Goal: Task Accomplishment & Management: Manage account settings

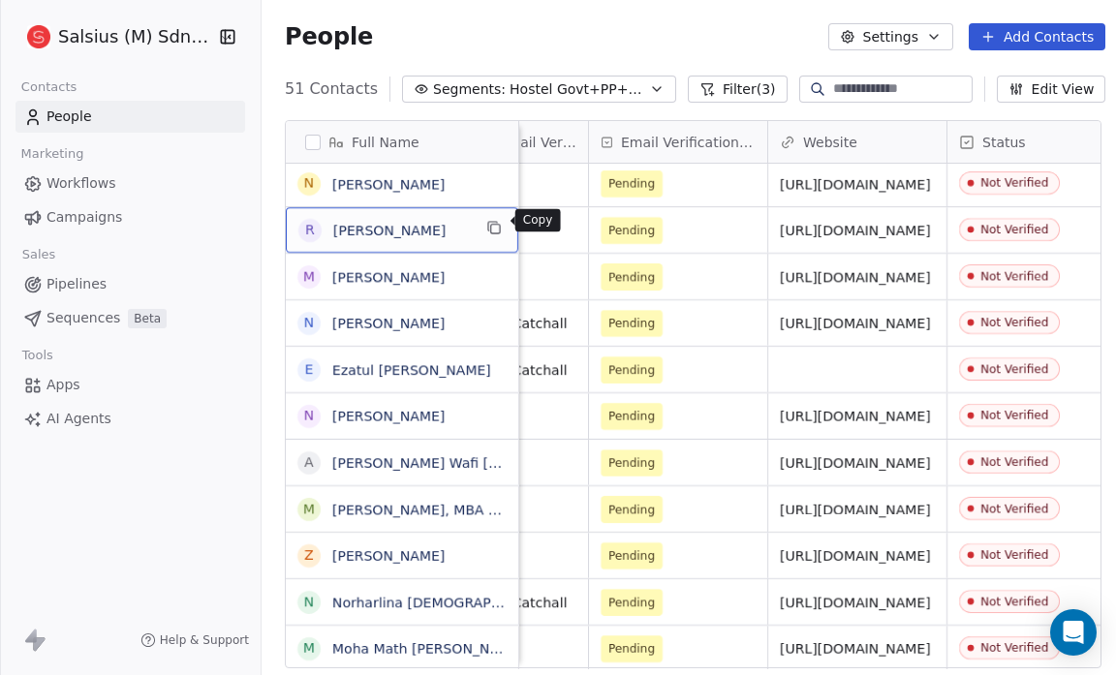
scroll to position [5, 0]
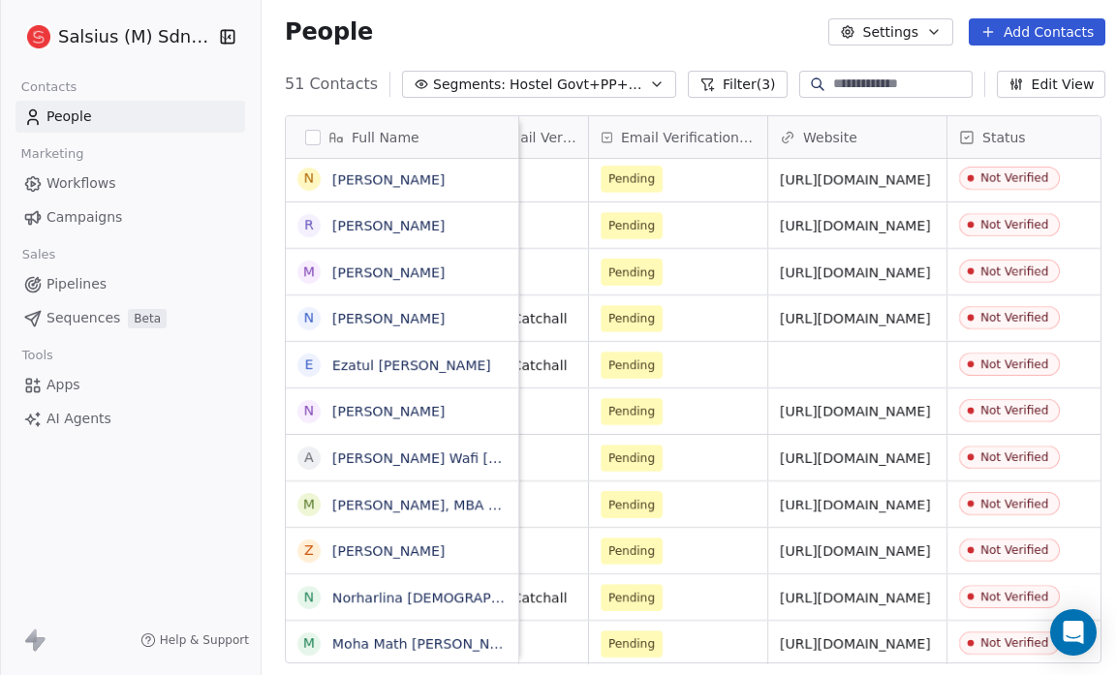
drag, startPoint x: 483, startPoint y: 230, endPoint x: 212, endPoint y: 447, distance: 347.2
click at [212, 447] on div "Salsius (M) Sdn Bhd Contacts People Marketing Workflows Campaigns Sales Pipelin…" at bounding box center [130, 337] width 260 height 675
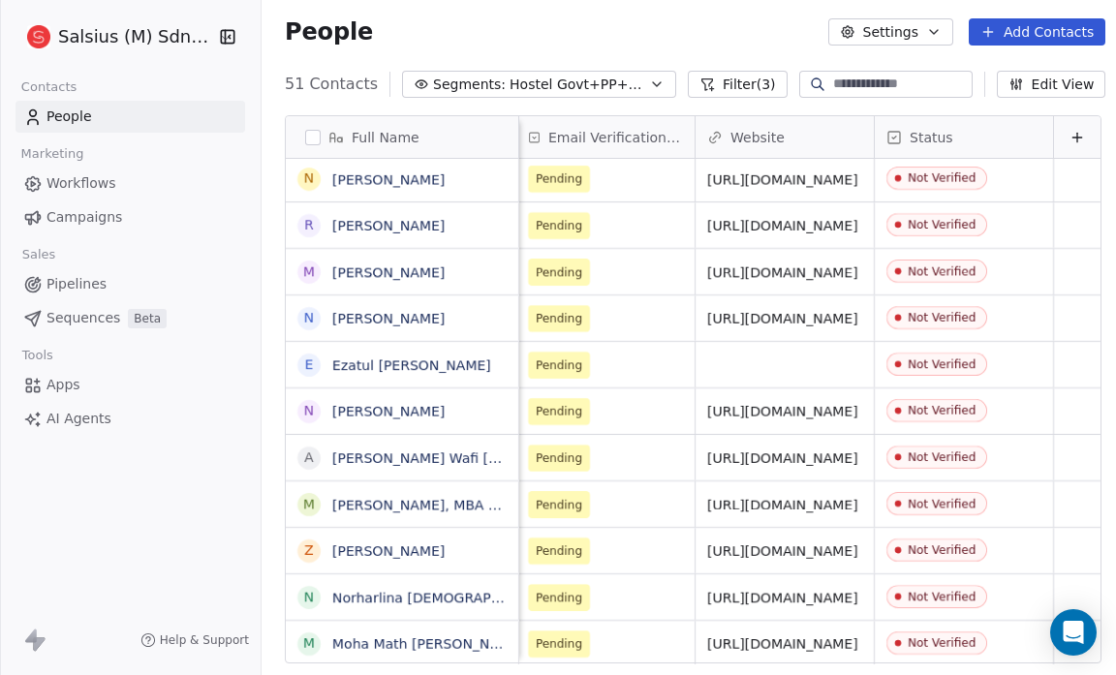
click at [924, 30] on button "Settings" at bounding box center [890, 31] width 125 height 27
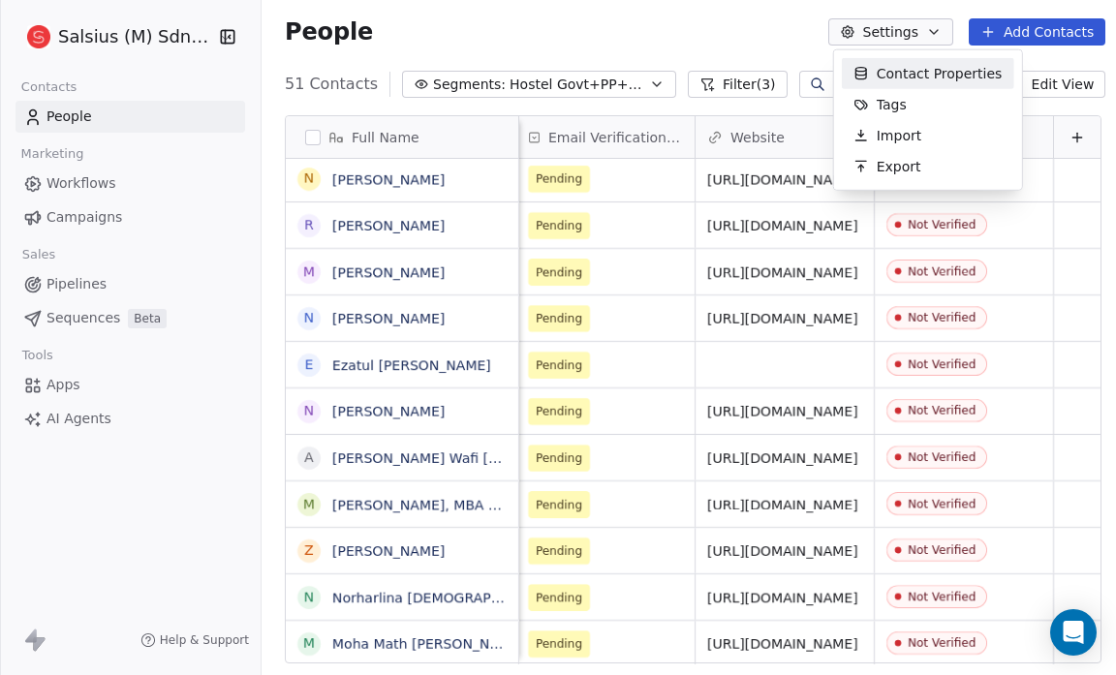
click at [894, 54] on div "Contact Properties Tags Import Export" at bounding box center [928, 119] width 188 height 139
click at [917, 74] on span "Contact Properties" at bounding box center [939, 73] width 126 height 20
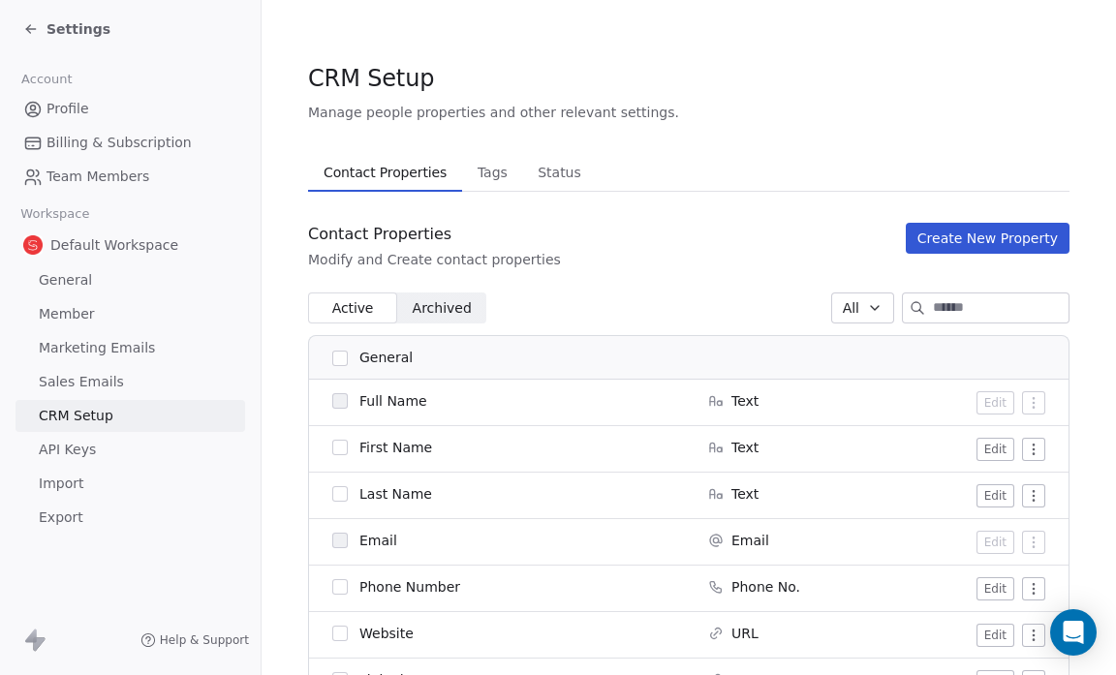
click at [550, 172] on span "Status" at bounding box center [559, 172] width 59 height 27
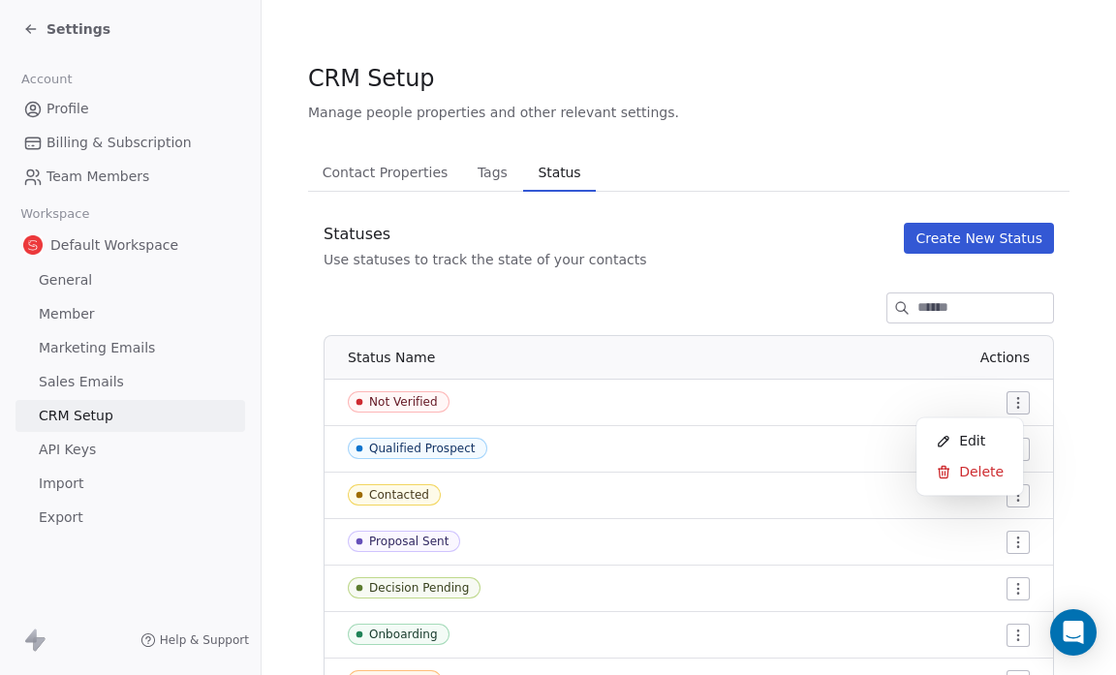
click at [1005, 398] on html "Settings Account Profile Billing & Subscription Team Members Workspace Default …" at bounding box center [558, 337] width 1116 height 675
click at [984, 445] on div "Edit" at bounding box center [969, 440] width 91 height 31
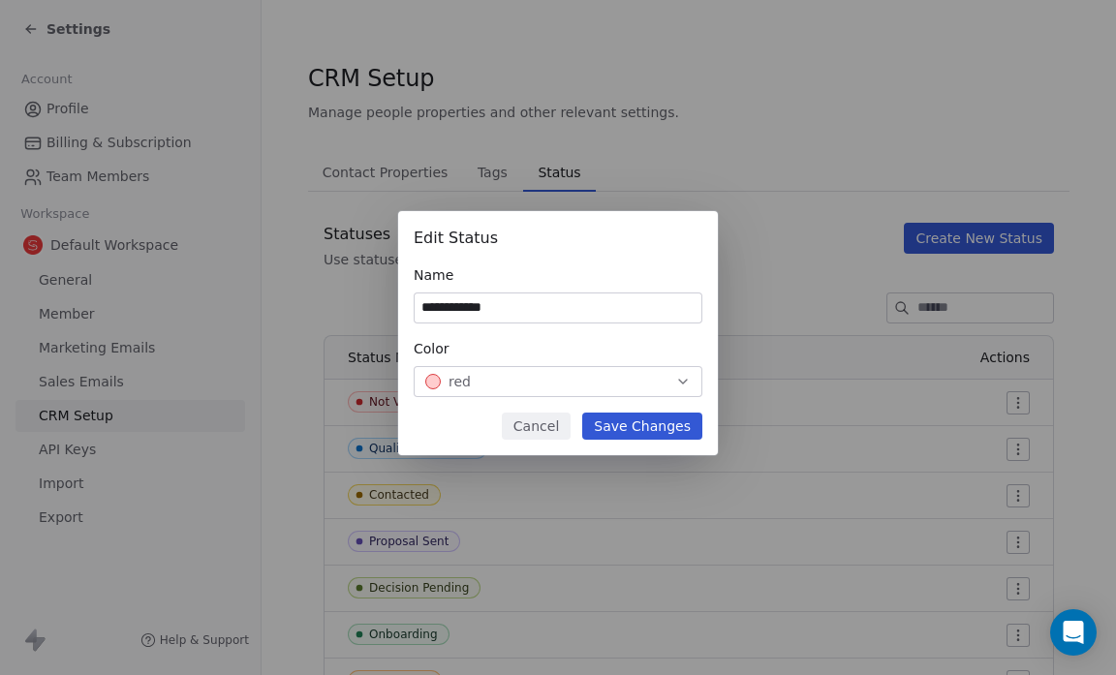
click at [522, 306] on input "**********" at bounding box center [557, 307] width 287 height 29
type input "**********"
click at [626, 425] on button "Save Changes" at bounding box center [642, 426] width 120 height 27
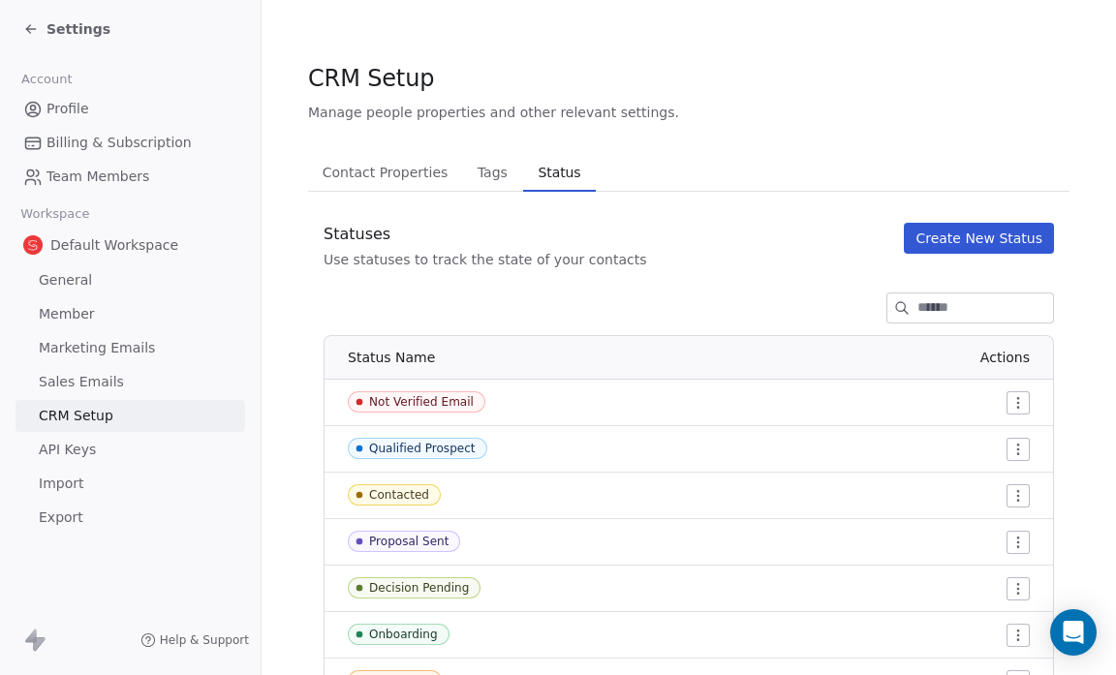
scroll to position [138, 0]
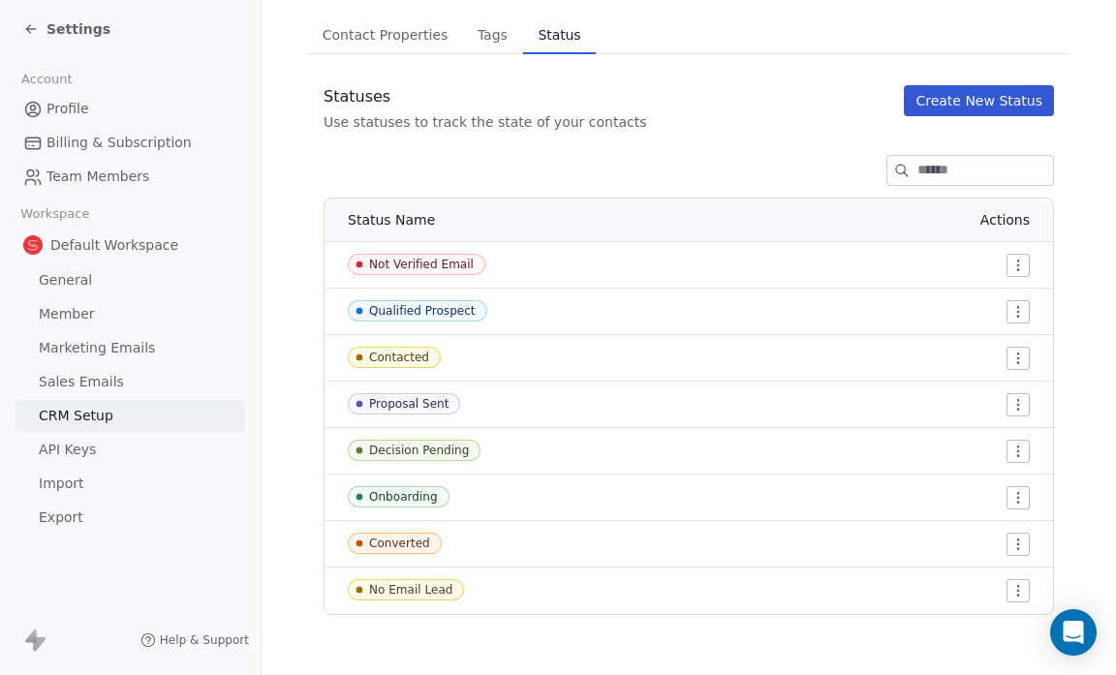
click at [136, 9] on div "Settings" at bounding box center [130, 29] width 260 height 58
click at [34, 22] on icon at bounding box center [30, 28] width 15 height 15
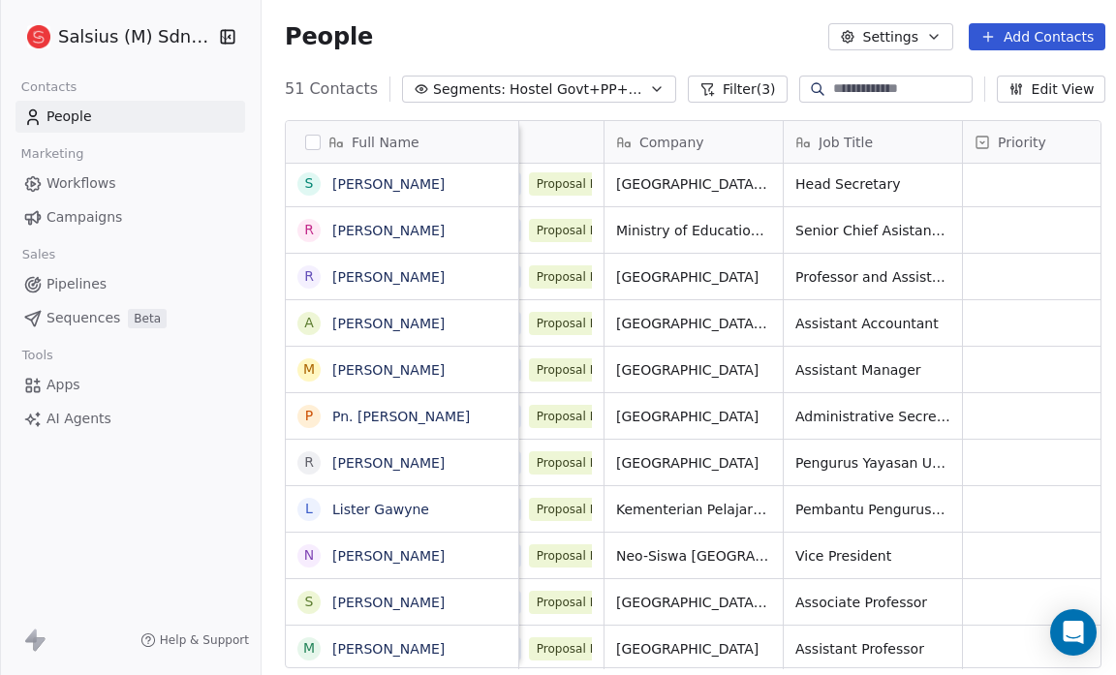
scroll to position [835, 0]
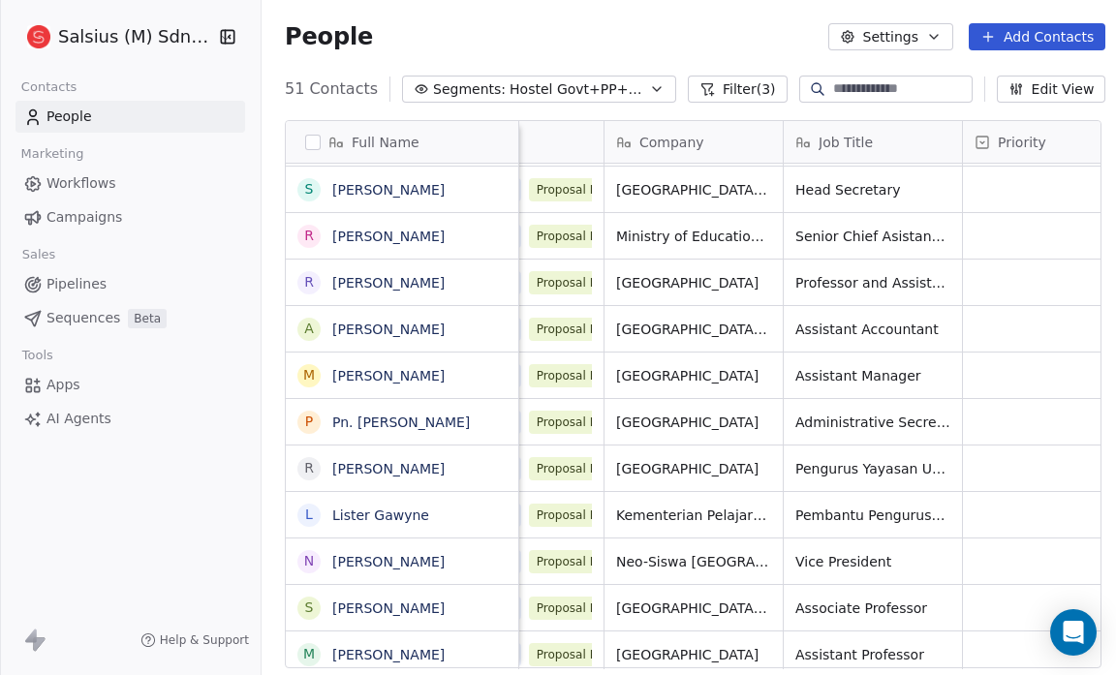
click at [596, 89] on span "Hostel Govt+PP+NV" at bounding box center [577, 89] width 136 height 20
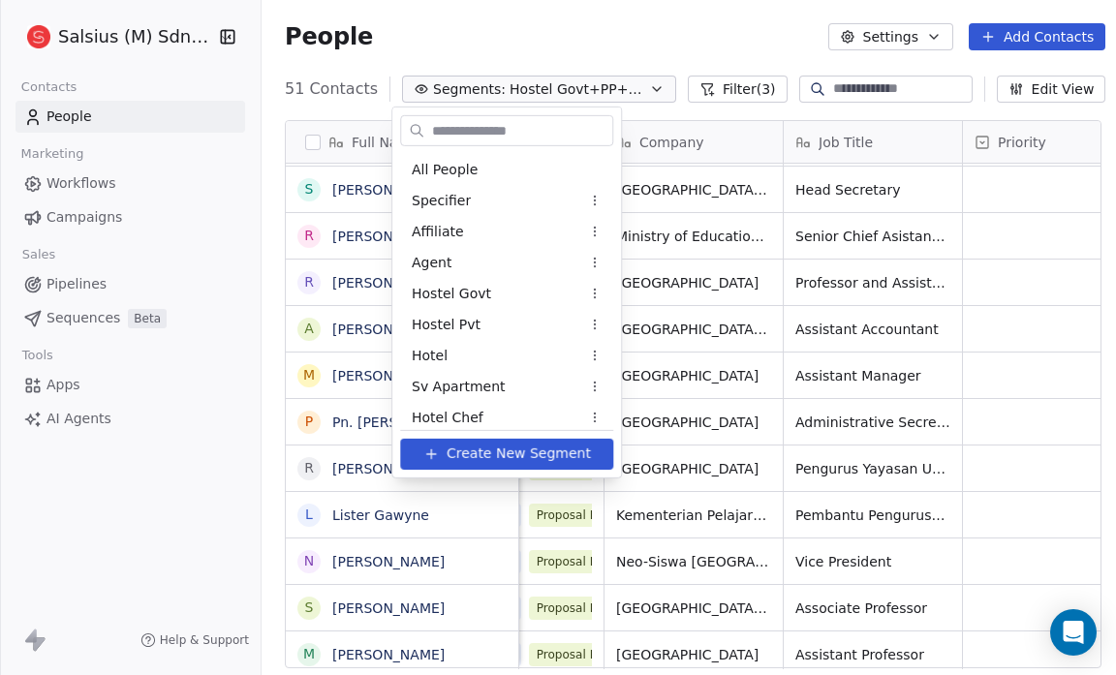
scroll to position [1715, 0]
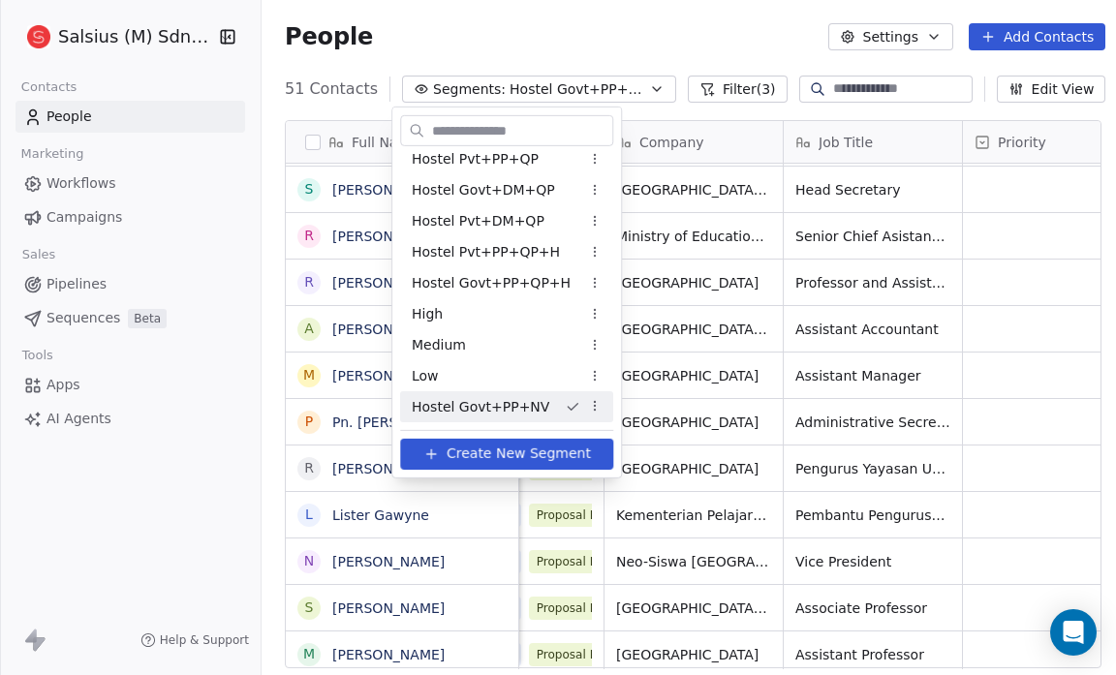
click at [628, 36] on html "Salsius (M) Sdn Bhd Contacts People Marketing Workflows Campaigns Sales Pipelin…" at bounding box center [558, 337] width 1116 height 675
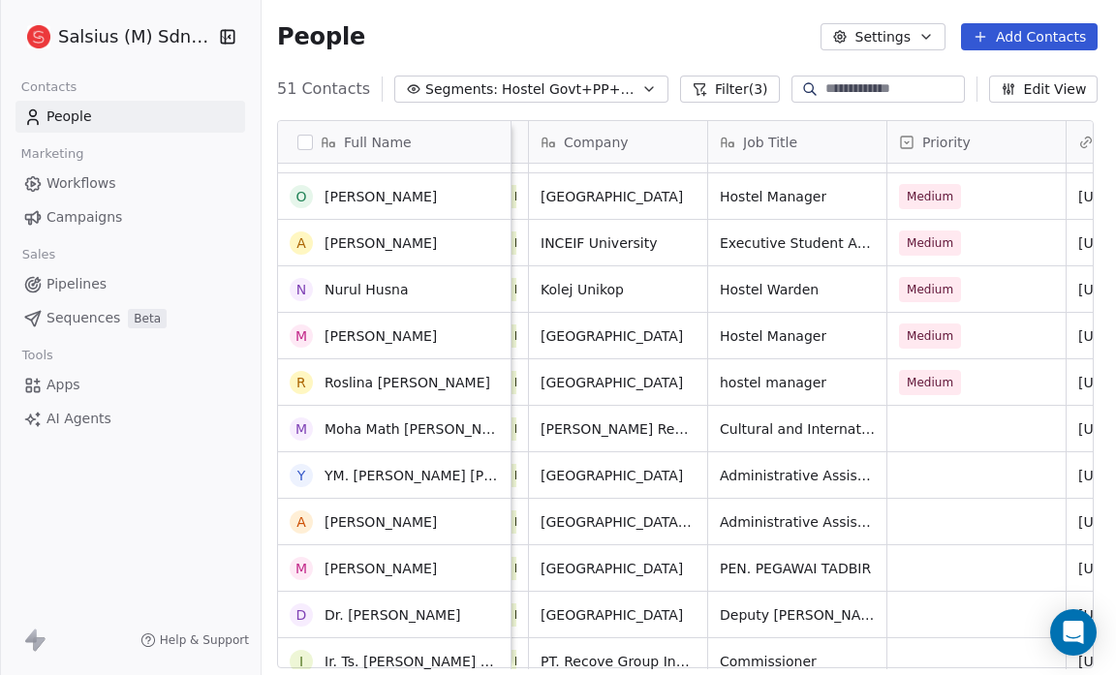
scroll to position [0, 0]
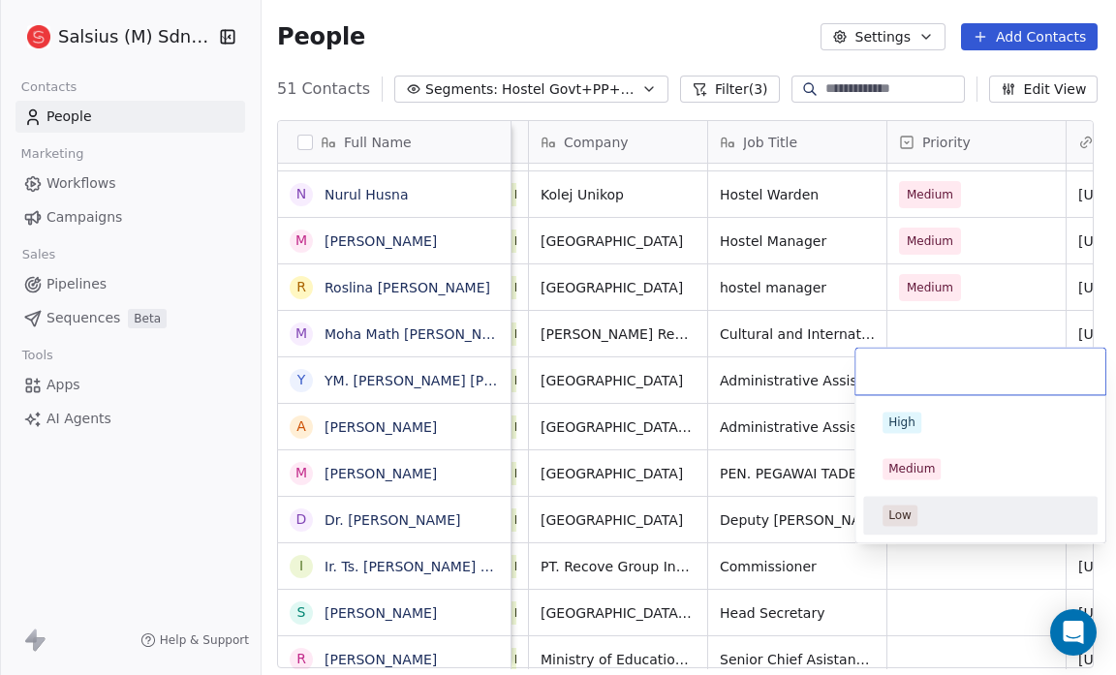
click at [902, 513] on div "Low" at bounding box center [899, 514] width 23 height 17
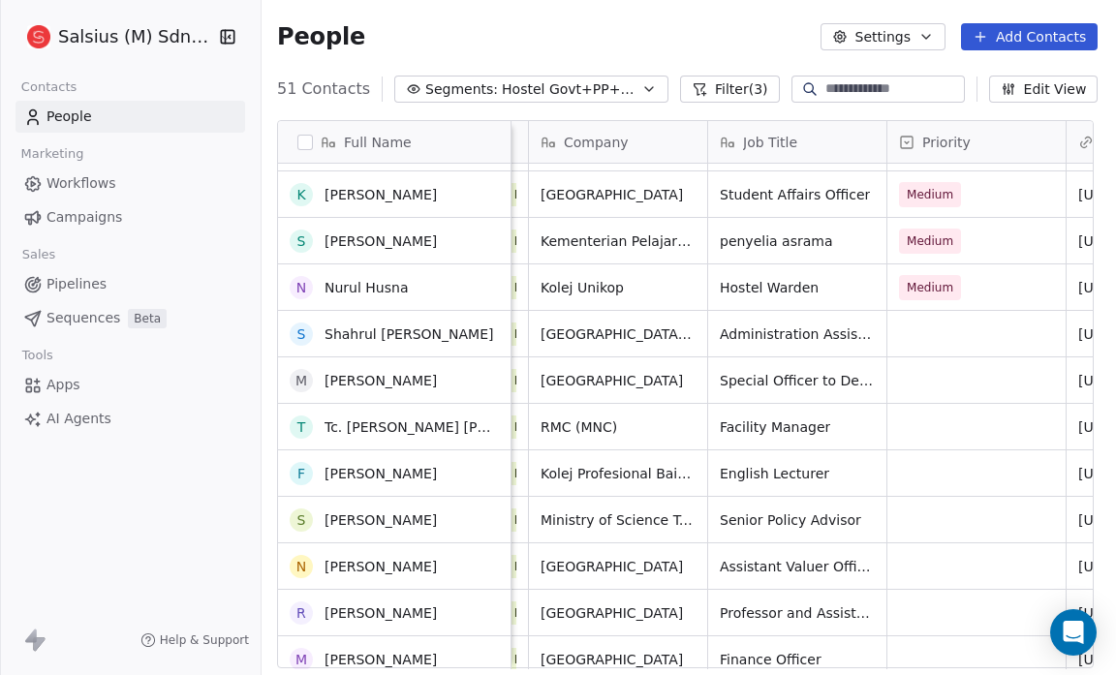
scroll to position [442, 0]
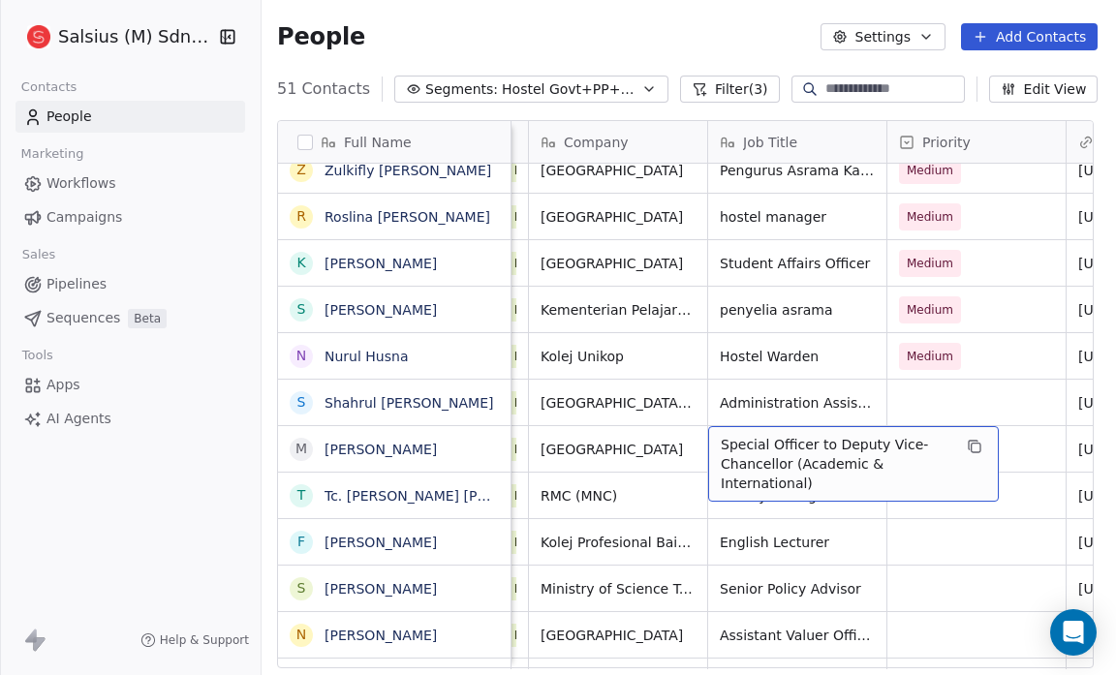
click at [814, 448] on span "Special Officer to Deputy Vice-Chancellor (Academic & International)" at bounding box center [835, 464] width 230 height 58
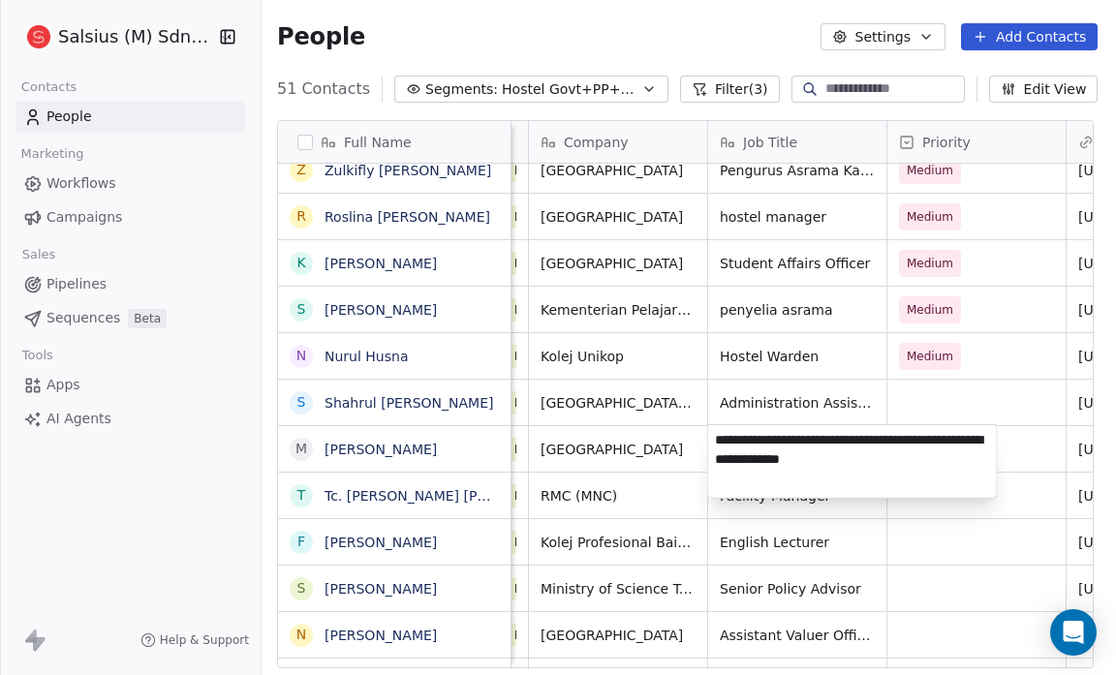
click at [1028, 439] on html "Salsius (M) Sdn Bhd Contacts People Marketing Workflows Campaigns Sales Pipelin…" at bounding box center [558, 337] width 1116 height 675
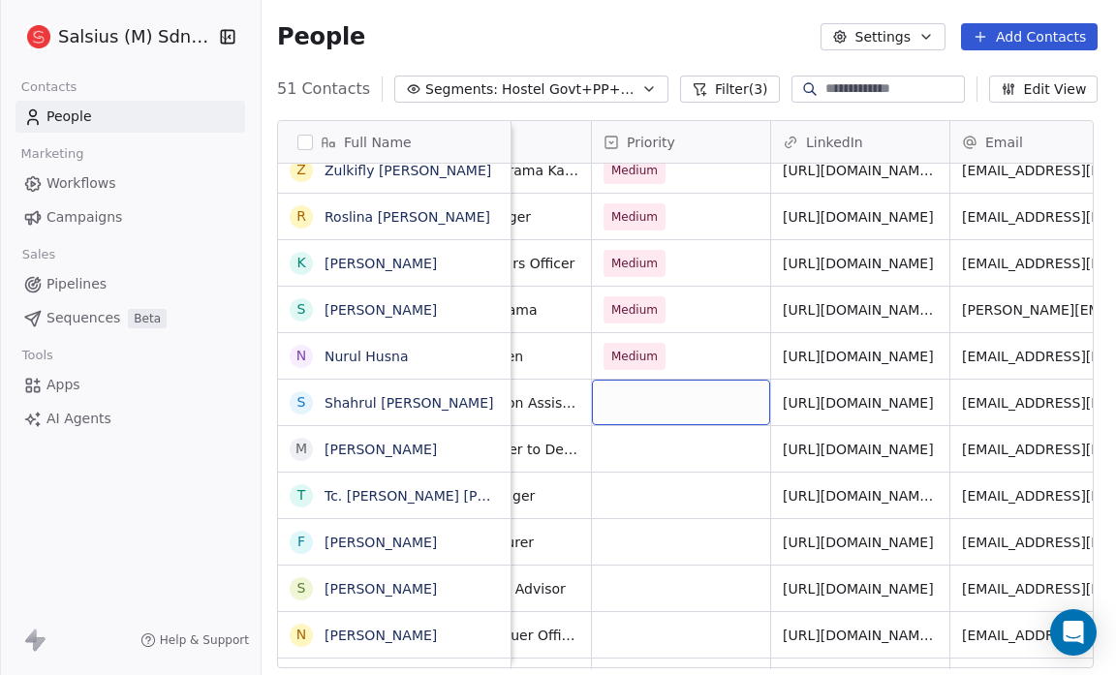
scroll to position [0, 458]
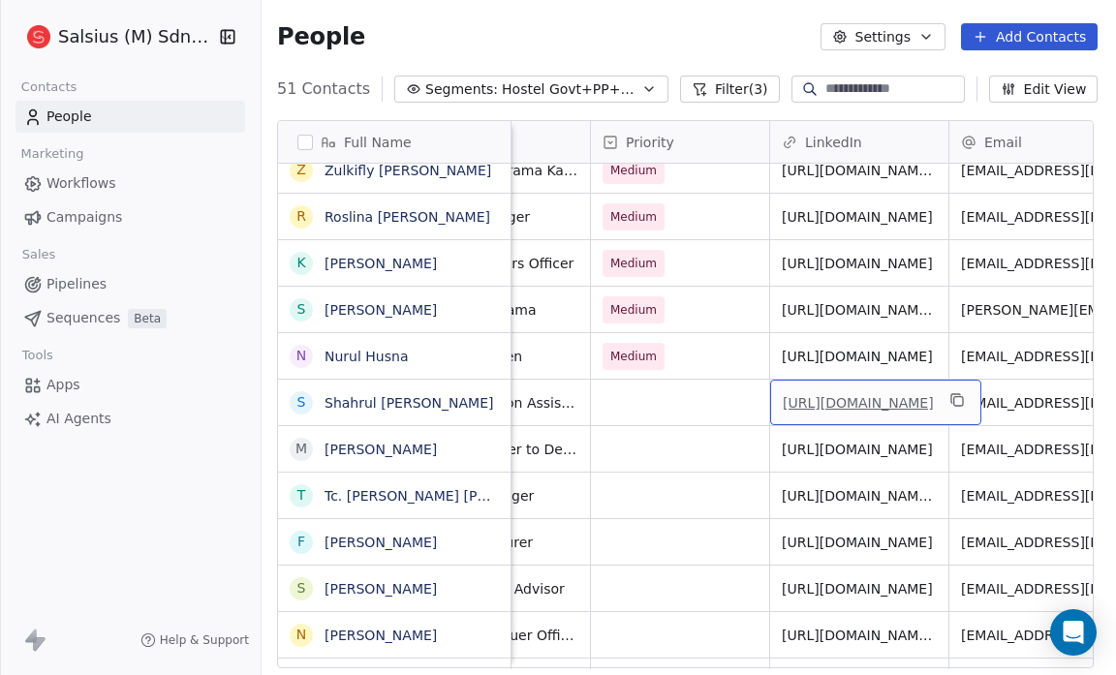
click at [877, 399] on link "[URL][DOMAIN_NAME]" at bounding box center [857, 402] width 151 height 15
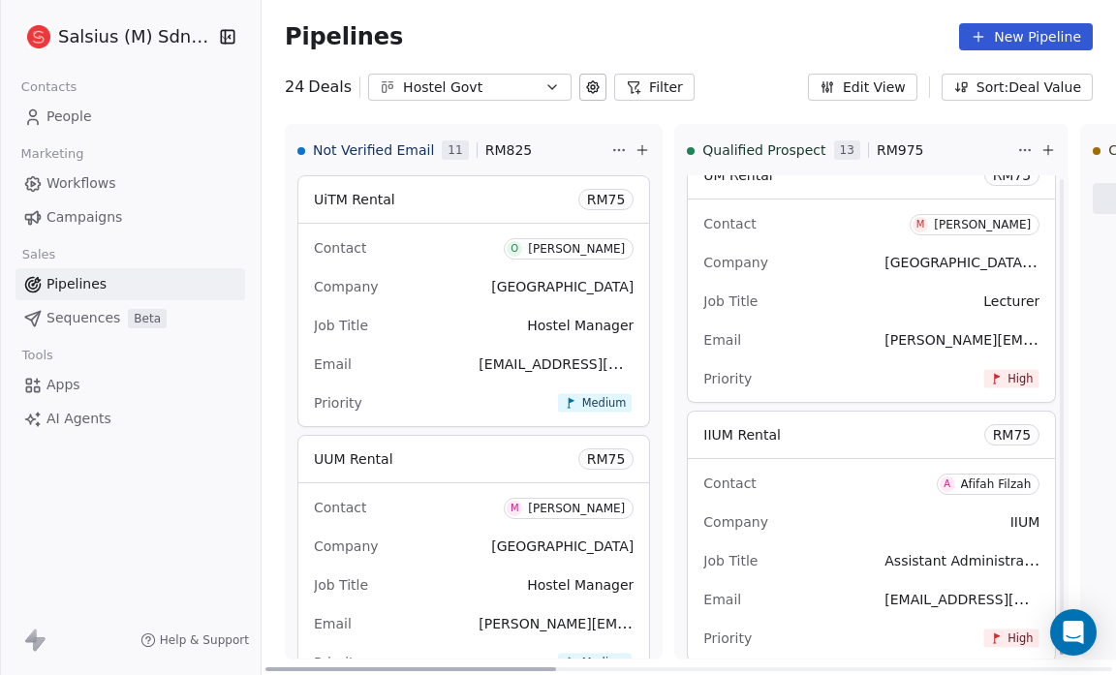
scroll to position [8635, 0]
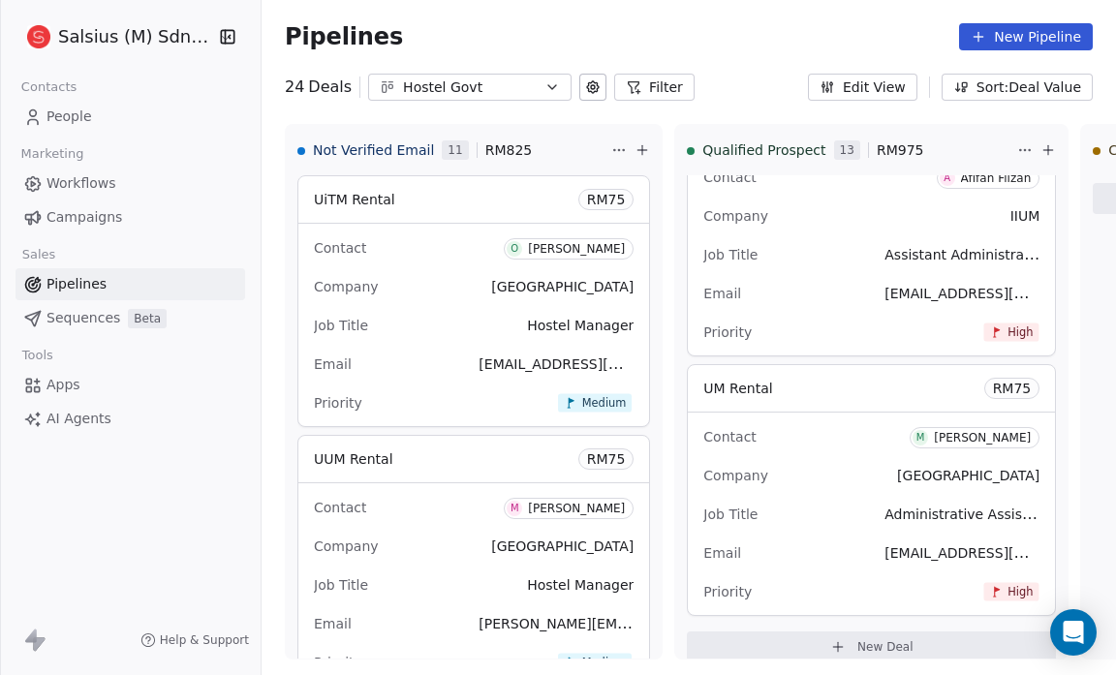
click at [548, 85] on icon "button" at bounding box center [552, 87] width 8 height 4
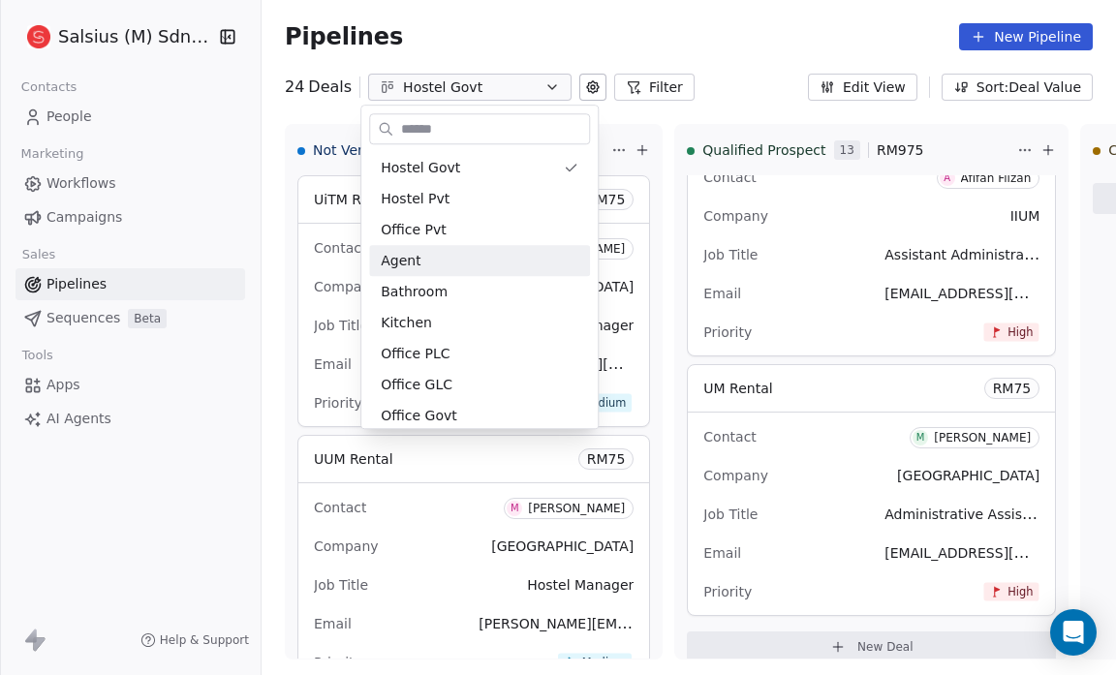
scroll to position [228, 0]
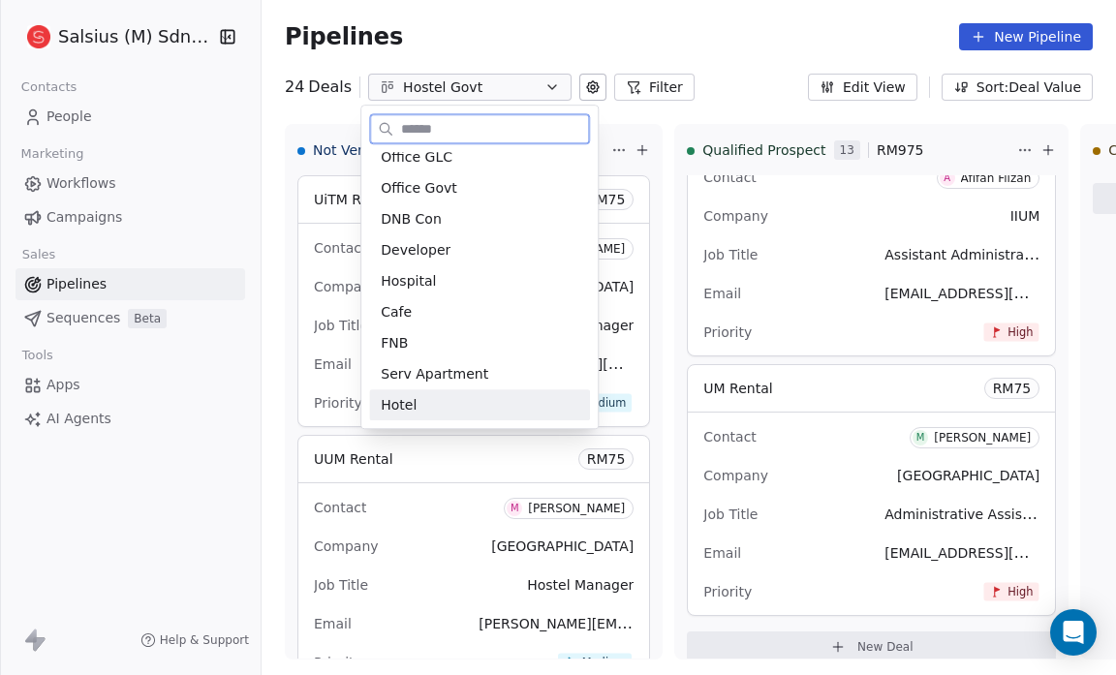
click at [465, 395] on div "Hotel" at bounding box center [480, 405] width 198 height 20
